Goal: Task Accomplishment & Management: Manage account settings

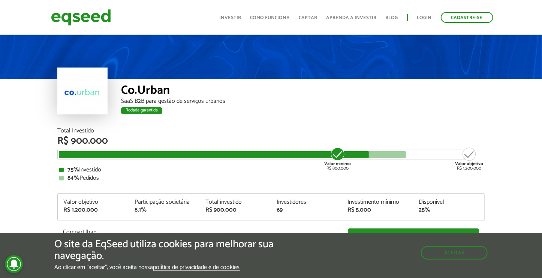
scroll to position [75, 0]
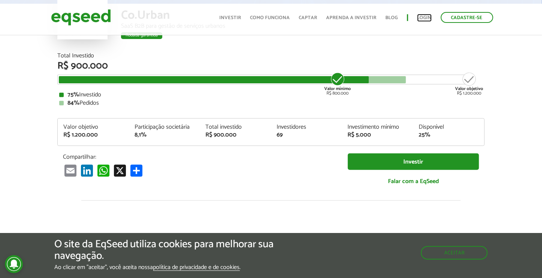
click at [420, 18] on link "Login" at bounding box center [424, 17] width 15 height 5
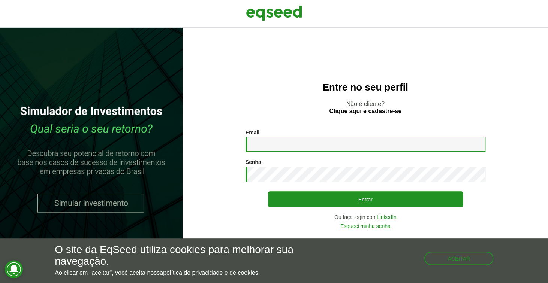
click at [261, 143] on input "Email *" at bounding box center [365, 144] width 240 height 15
type input "**********"
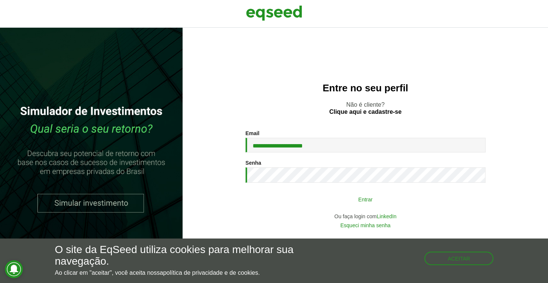
click at [336, 202] on button "Entrar" at bounding box center [365, 199] width 195 height 14
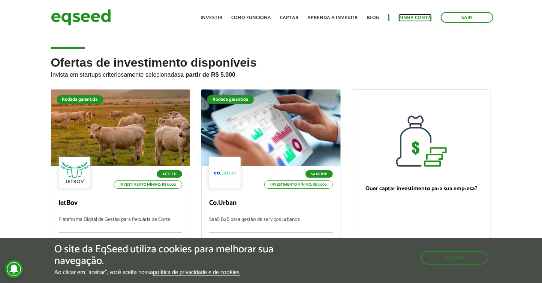
click at [407, 16] on link "Minha conta" at bounding box center [414, 17] width 33 height 5
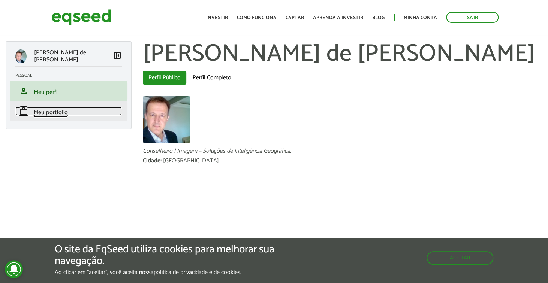
click at [57, 112] on span "Meu portfólio" at bounding box center [51, 113] width 34 height 10
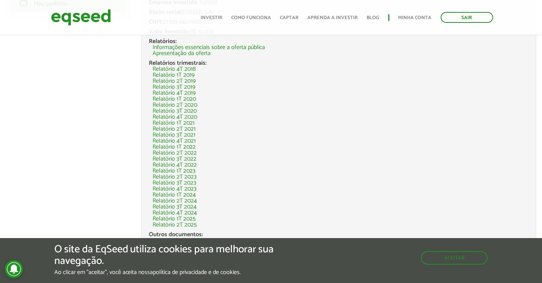
scroll to position [150, 0]
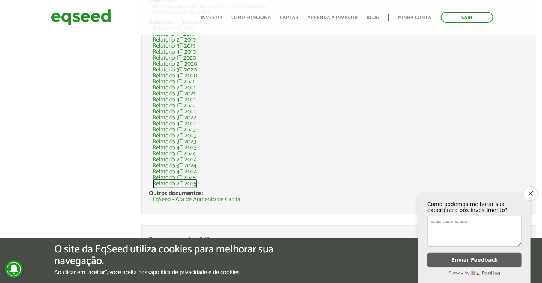
click at [174, 184] on link "Relatório 2T 2025" at bounding box center [175, 184] width 44 height 6
